Goal: Task Accomplishment & Management: Complete application form

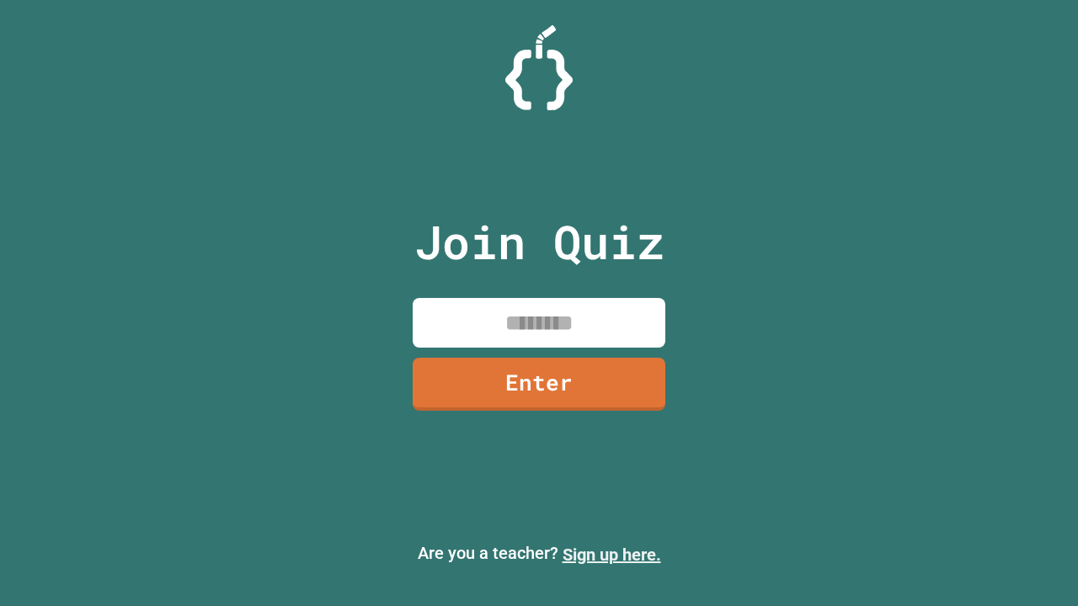
click at [611, 555] on link "Sign up here." at bounding box center [611, 555] width 99 height 20
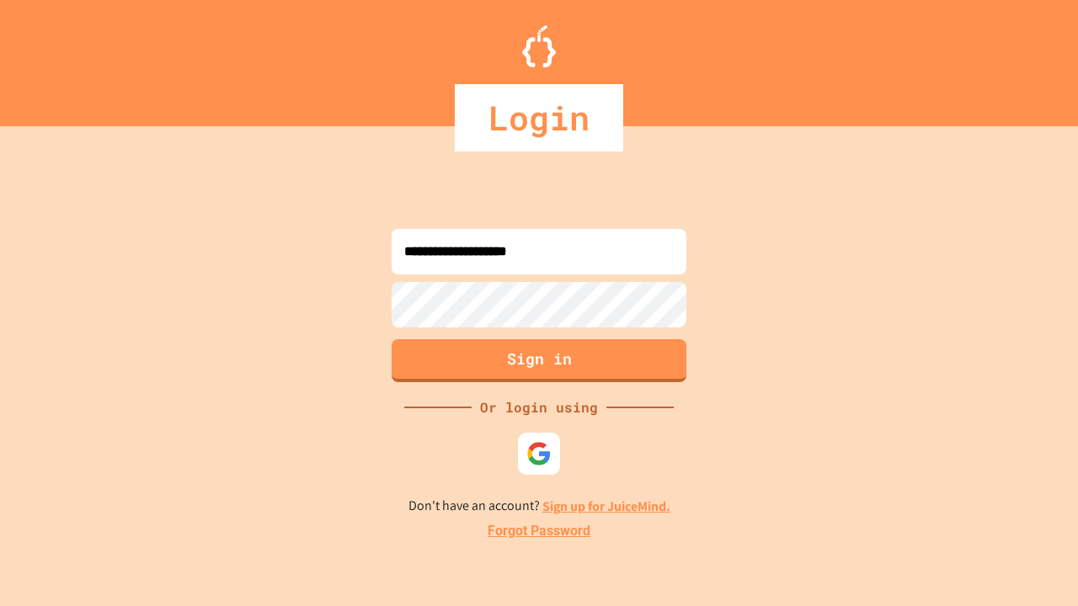
type input "**********"
